Goal: Transaction & Acquisition: Purchase product/service

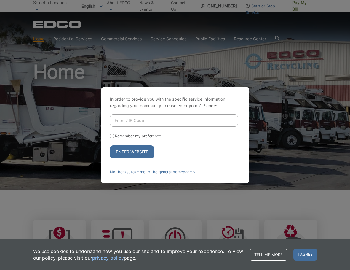
click at [210, 115] on input "Enter ZIP Code" at bounding box center [174, 120] width 128 height 12
click at [110, 145] on button "Enter Website" at bounding box center [132, 151] width 44 height 13
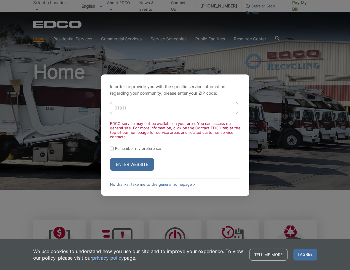
type input "91911"
click at [110, 158] on button "Enter Website" at bounding box center [132, 164] width 44 height 13
click at [103, 144] on div "In order to provide you with the specific service information regarding your co…" at bounding box center [175, 134] width 148 height 121
click at [113, 148] on input "Remember my preference" at bounding box center [112, 149] width 4 height 4
checkbox input "true"
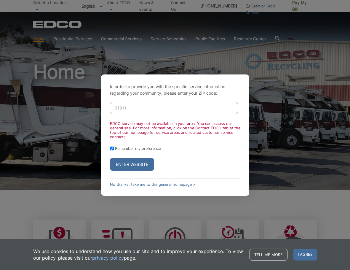
click at [121, 160] on button "Enter Website" at bounding box center [132, 164] width 44 height 13
click at [148, 170] on button "Enter Website" at bounding box center [132, 164] width 44 height 13
click at [147, 167] on button "Enter Website" at bounding box center [132, 164] width 44 height 13
click at [145, 163] on button "Enter Website" at bounding box center [132, 164] width 44 height 13
click at [160, 184] on link "No thanks, take me to the general homepage >" at bounding box center [152, 184] width 85 height 4
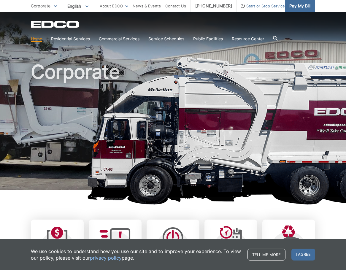
click at [305, 5] on span "Pay My Bill" at bounding box center [299, 6] width 21 height 7
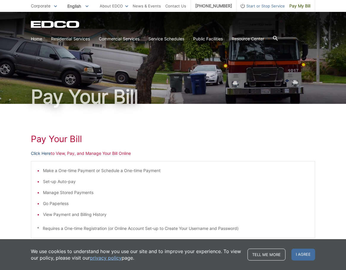
click at [38, 156] on div "Pay Your [PERSON_NAME] Here to View, Pay, and Manage Your Bill Online Make a On…" at bounding box center [173, 223] width 284 height 239
click at [38, 151] on link "Click Here" at bounding box center [41, 153] width 20 height 7
